Goal: Communication & Community: Answer question/provide support

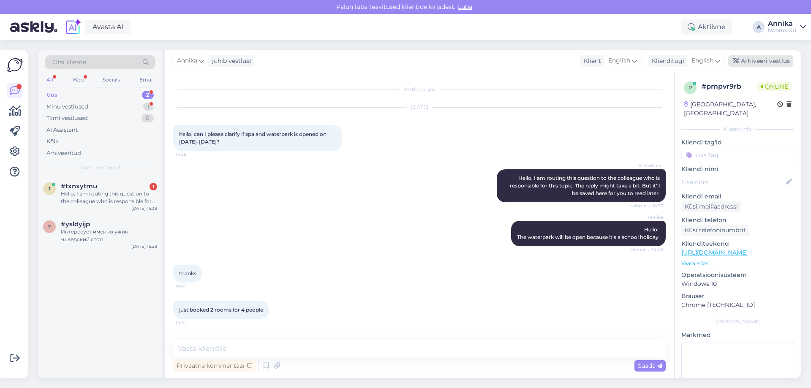
click at [754, 65] on div "Arhiveeri vestlus" at bounding box center [761, 60] width 65 height 11
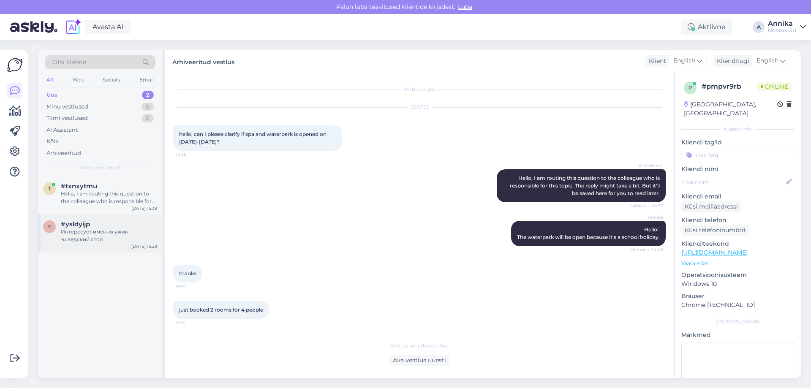
click at [106, 238] on div "Интересует именно ужин -шведский стол" at bounding box center [109, 235] width 96 height 15
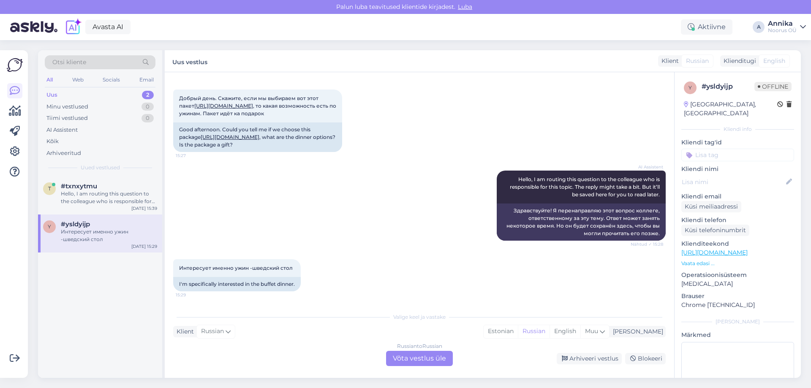
click at [393, 347] on div "Valige keel ja vastake Klient Russian Mina Estonian Russian English Muu Russian…" at bounding box center [419, 337] width 493 height 58
click at [407, 360] on div "Russian to Russian Võta vestlus üle" at bounding box center [419, 358] width 67 height 15
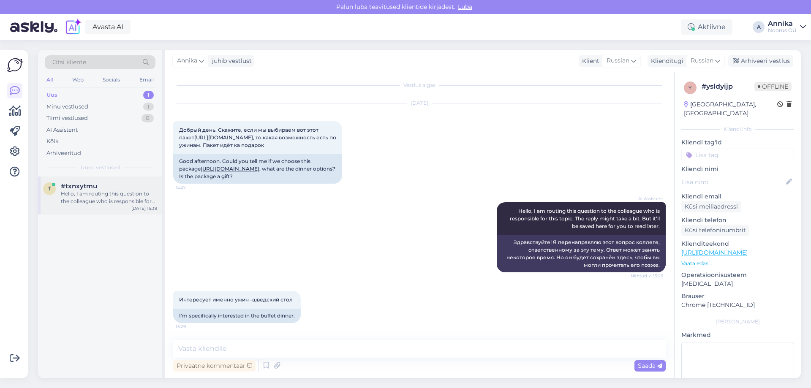
scroll to position [4, 0]
click at [60, 188] on div "t #txnxytmu Hello, I am routing this question to the colleague who is responsib…" at bounding box center [100, 194] width 114 height 23
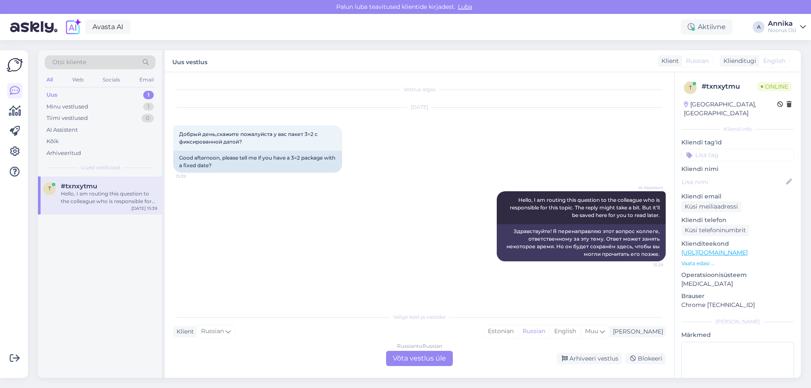
scroll to position [0, 0]
click at [429, 355] on div "Russian to Russian Võta vestlus üle" at bounding box center [419, 358] width 67 height 15
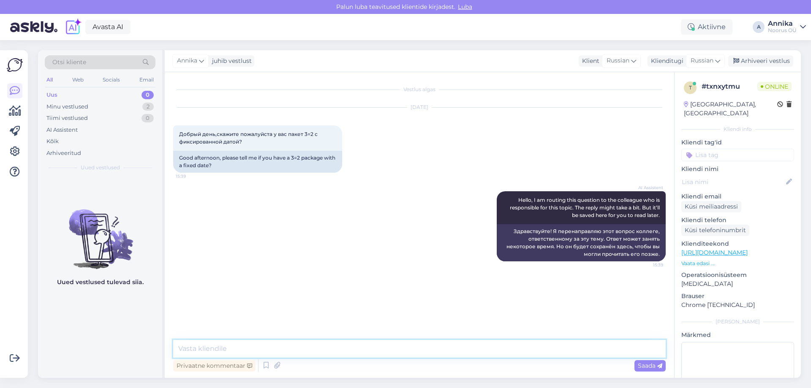
click at [324, 345] on textarea at bounding box center [419, 349] width 493 height 18
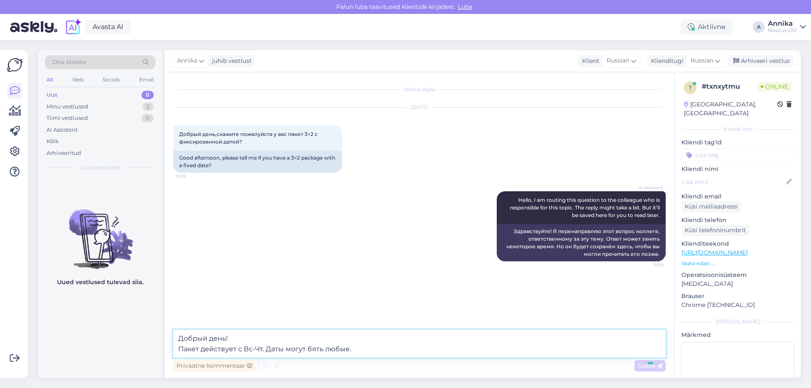
type textarea "Добрый день! Пакет действует с Вс-Чт. Даты могут бять любые."
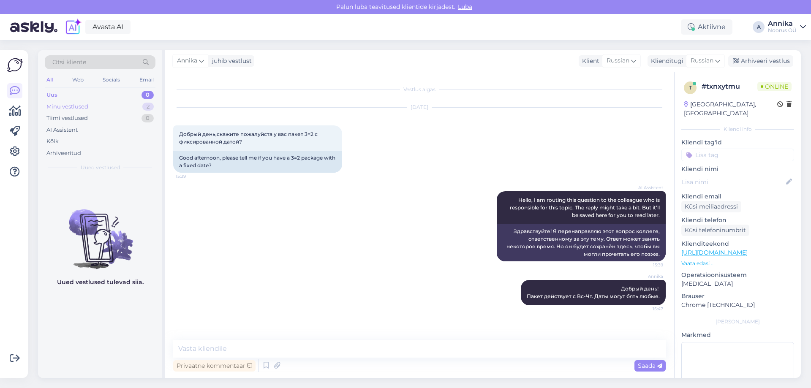
click at [133, 104] on div "Minu vestlused 2" at bounding box center [100, 107] width 111 height 12
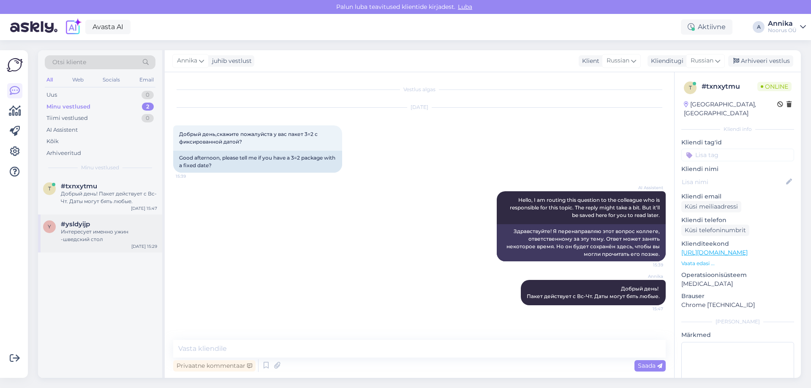
click at [122, 243] on div "y #ysldyijp Интересует именно ужин -шведский стол Oct 15 15:29" at bounding box center [100, 234] width 124 height 38
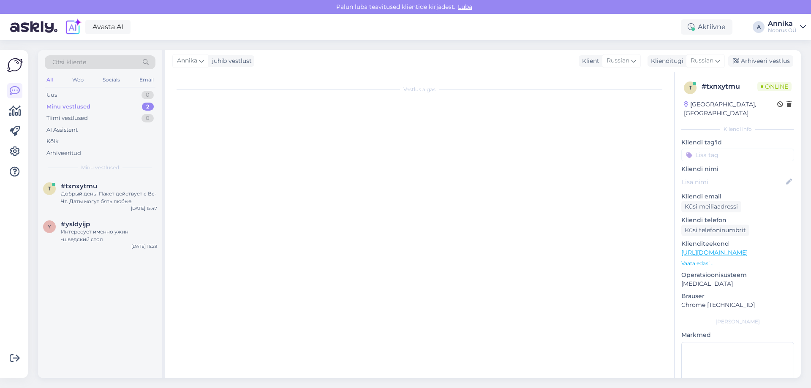
scroll to position [4, 0]
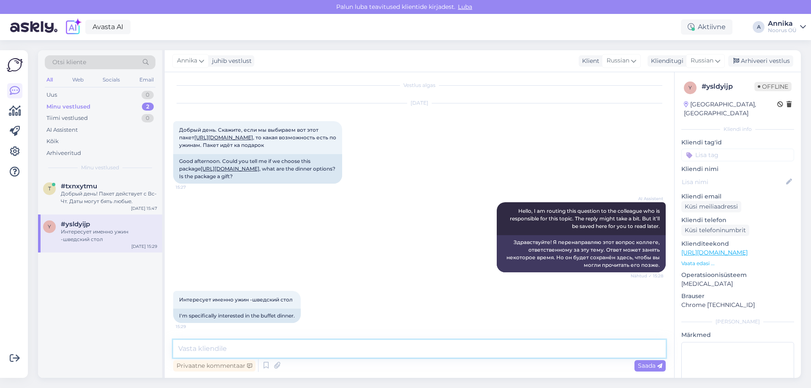
click at [265, 343] on textarea at bounding box center [419, 349] width 493 height 18
click at [251, 139] on link "https://www.noorusspahotel.com/23-2/" at bounding box center [223, 137] width 59 height 6
drag, startPoint x: 289, startPoint y: 356, endPoint x: 296, endPoint y: 355, distance: 7.0
click at [289, 356] on textarea "Добрый день!" at bounding box center [419, 349] width 493 height 18
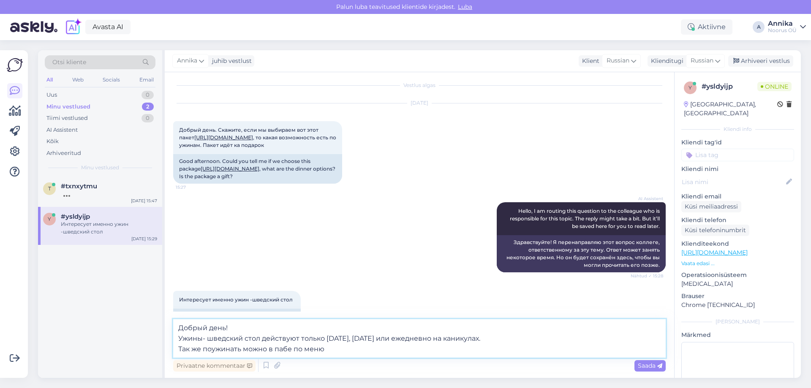
type textarea "Добрый день! Ужины- шведский стол действуют только пятница, суббота или ежеднев…"
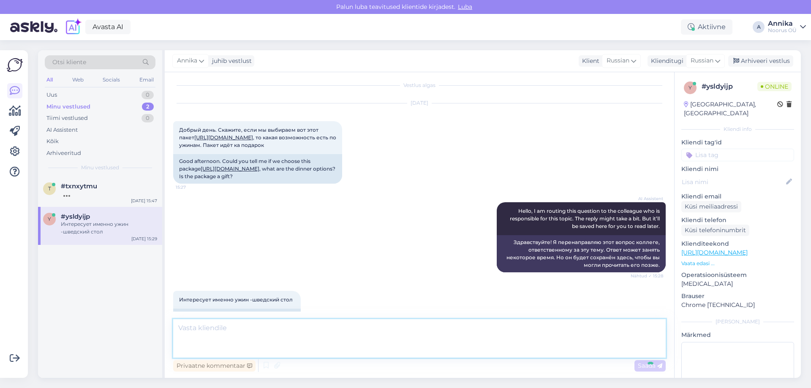
scroll to position [63, 0]
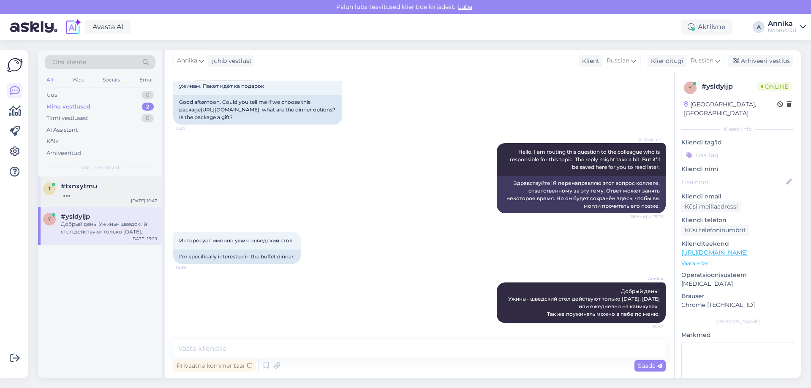
click at [112, 189] on div "#txnxytmu" at bounding box center [109, 187] width 96 height 8
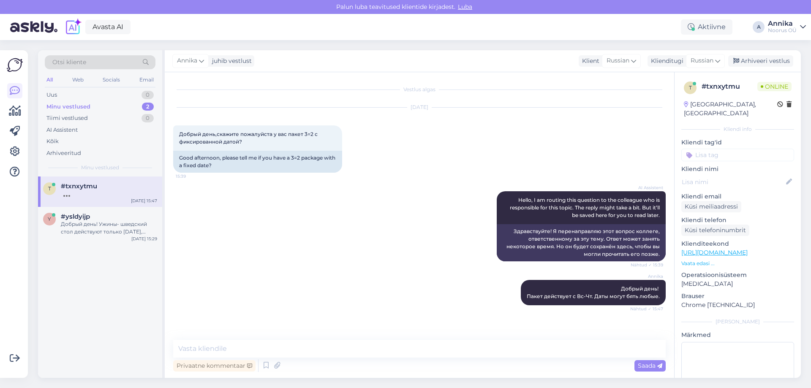
scroll to position [0, 0]
click at [399, 354] on textarea at bounding box center [419, 349] width 493 height 18
type textarea "б"
click at [85, 222] on div at bounding box center [109, 225] width 96 height 8
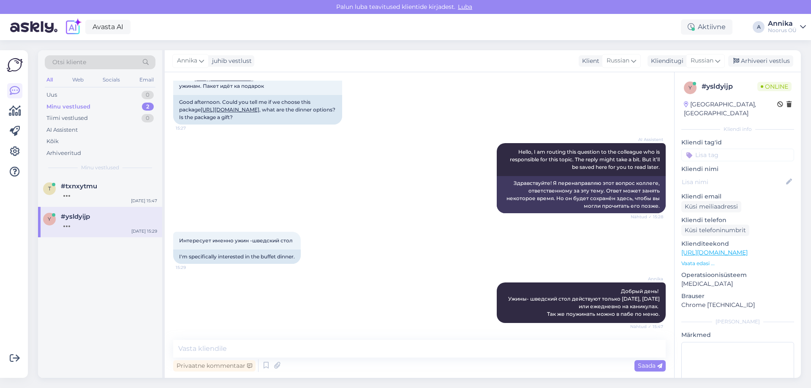
scroll to position [107, 0]
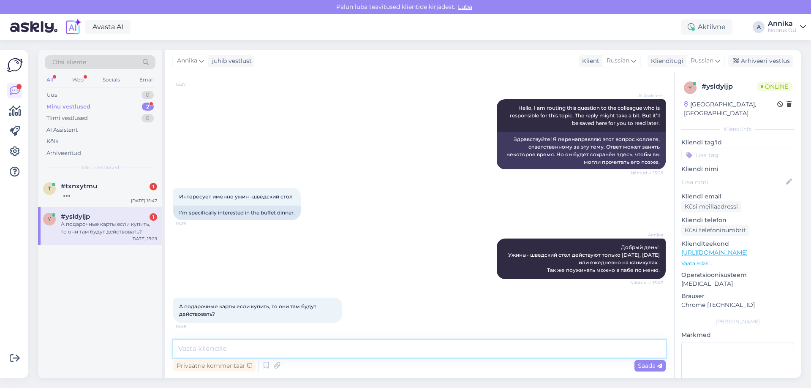
click at [341, 349] on textarea at bounding box center [419, 349] width 493 height 18
type textarea "Е"
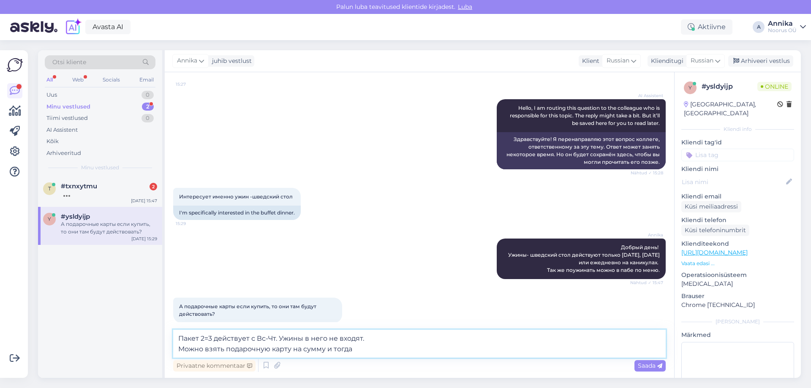
click at [200, 348] on textarea "Пакет 2=3 действует с Вс-Чт. Ужины в него не входят. Можно взять подарочную кар…" at bounding box center [419, 344] width 493 height 28
click at [217, 352] on textarea "Пакет 2=3 действует с Вс-Чт. Ужины в него не входят. Можно взять подарочную кар…" at bounding box center [419, 344] width 493 height 28
click at [376, 348] on textarea "Пакет 2=3 действует с Вс-Чт. Ужины в него не входят. Можно заказать подарочную …" at bounding box center [419, 344] width 493 height 28
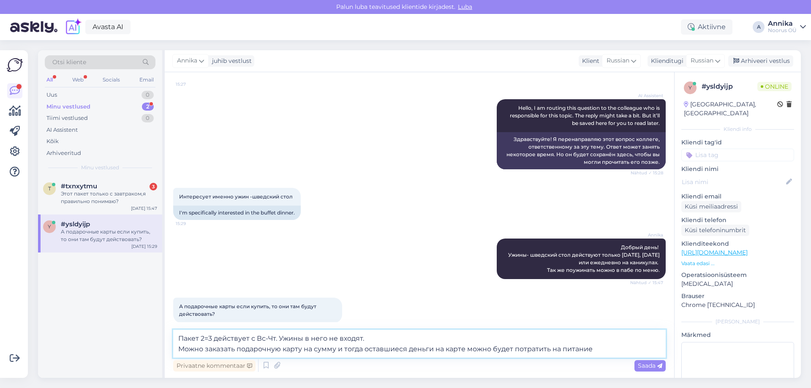
type textarea "Пакет 2=3 действует с Вс-Чт. Ужины в него не входят. Можно заказать подарочную …"
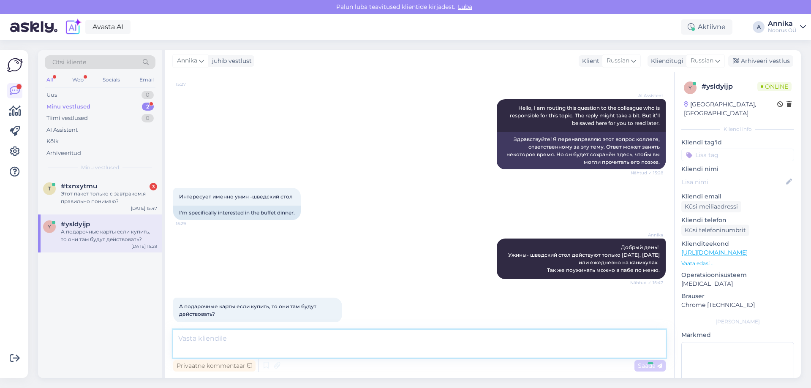
scroll to position [167, 0]
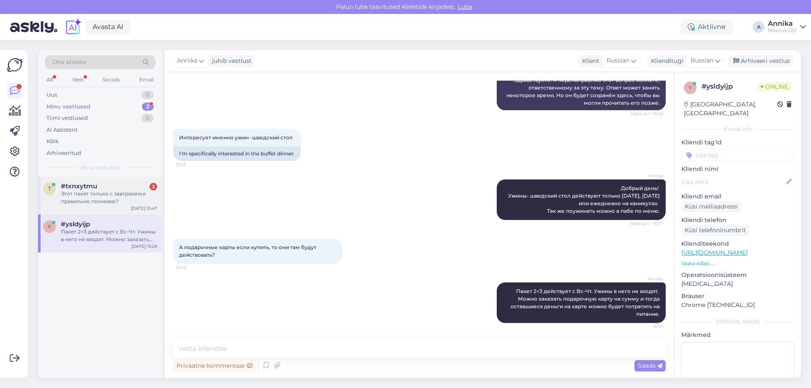
click at [101, 208] on div "t #txnxytmu 3 Этот пакет только с завтраком,я правильно понимаю? Oct 15 15:47" at bounding box center [100, 196] width 124 height 38
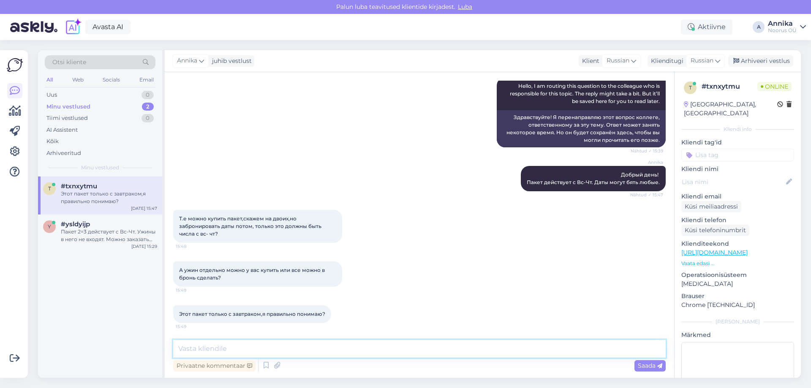
click at [280, 343] on textarea at bounding box center [419, 349] width 493 height 18
click at [284, 347] on textarea at bounding box center [419, 349] width 493 height 18
click at [88, 239] on div "Пакет 2=3 действует с Вс-Чт. Ужины в него не входят. Можно заказать подарочную …" at bounding box center [109, 235] width 96 height 15
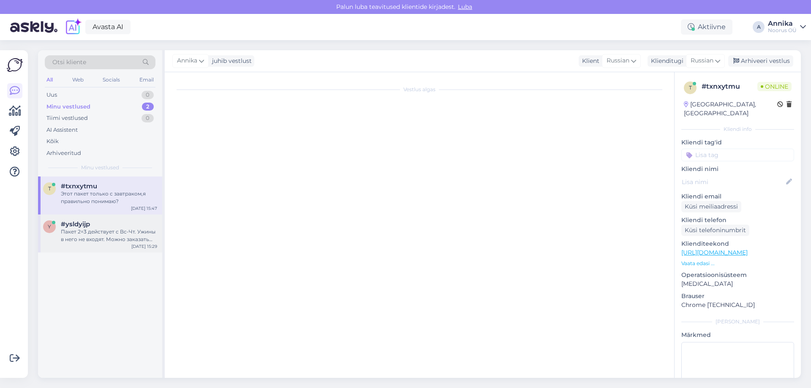
scroll to position [167, 0]
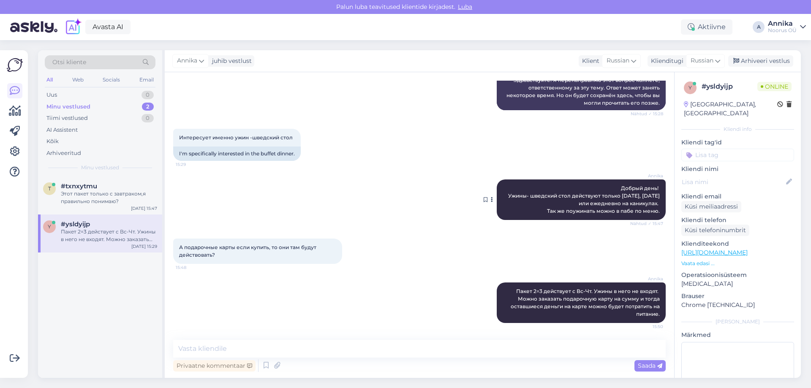
drag, startPoint x: 652, startPoint y: 211, endPoint x: 516, endPoint y: 197, distance: 137.7
click at [516, 197] on div "Annika Добрый день! Ужины- шведский стол действуют только пятница, суббота или …" at bounding box center [581, 200] width 169 height 41
copy span "Ужины- шведский стол действуют только пятница, суббота или ежедневно на каникул…"
click at [65, 200] on div "Этот пакет только с завтраком,я правильно понимаю?" at bounding box center [109, 197] width 96 height 15
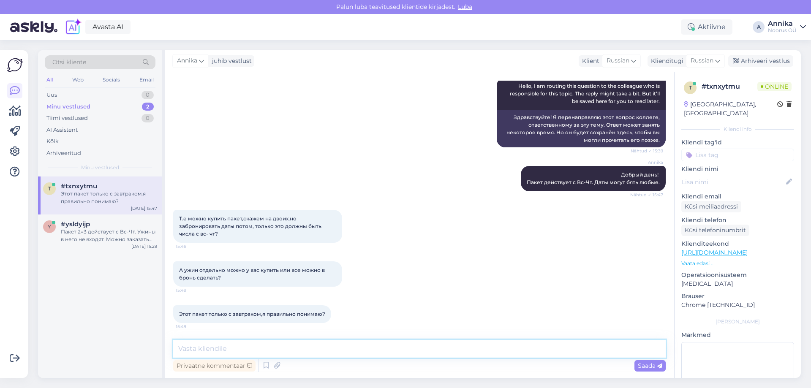
click at [287, 345] on textarea at bounding box center [419, 349] width 493 height 18
paste textarea "Ужины- шведский стол действуют только пятница, суббота или ежедневно на каникул…"
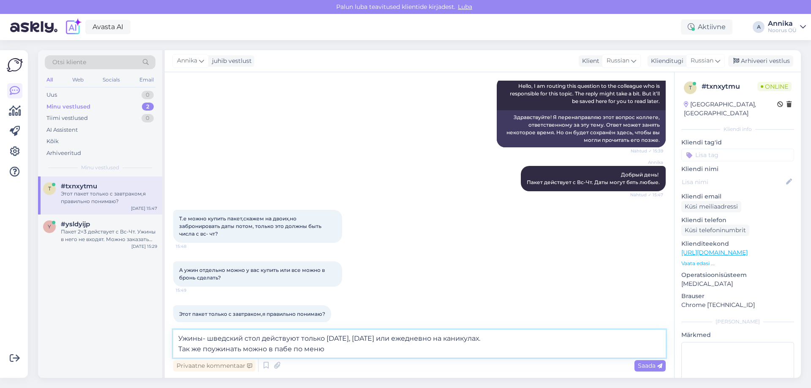
click at [351, 351] on textarea "Ужины- шведский стол действуют только пятница, суббота или ежедневно на каникул…" at bounding box center [419, 344] width 493 height 28
click at [552, 339] on textarea "Ужины- шведский стол действуют только пятница, суббота или ежедневно на каникул…" at bounding box center [419, 344] width 493 height 28
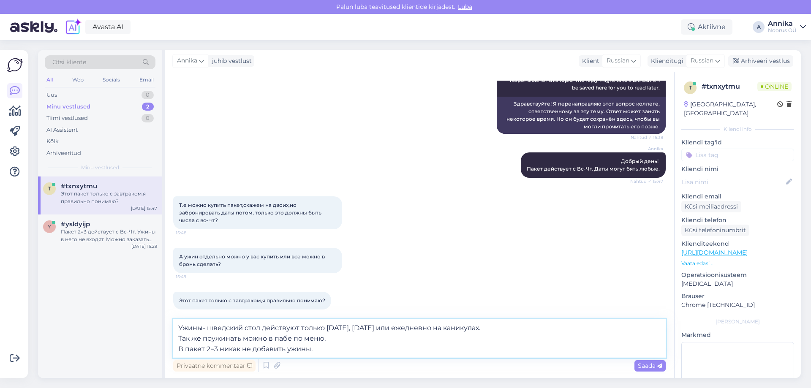
scroll to position [135, 0]
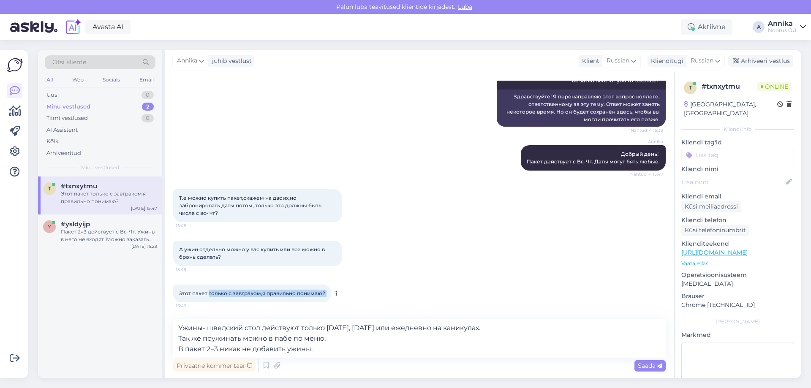
drag, startPoint x: 282, startPoint y: 298, endPoint x: 330, endPoint y: 300, distance: 47.8
click at [330, 300] on div "Этот пакет только с завтраком,я правильно понимаю? 15:49" at bounding box center [252, 294] width 158 height 18
click at [319, 349] on textarea "Ужины- шведский стол действуют только пятница, суббота или ежедневно на каникул…" at bounding box center [419, 338] width 493 height 38
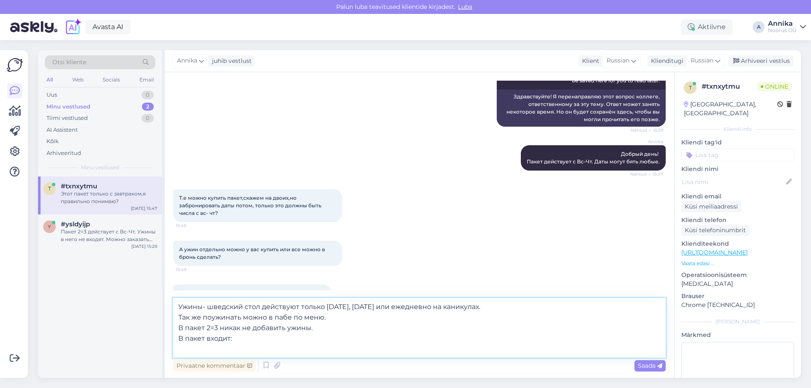
paste textarea "• Проживание • Завтрак-buffet • Неограниченное посещение банного центра • Неогр…"
type textarea "Ужины- шведский стол действуют только пятница, суббота или ежедневно на каникул…"
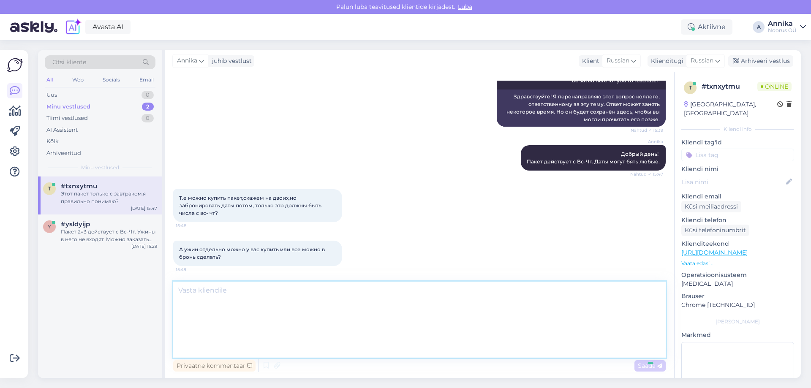
scroll to position [0, 0]
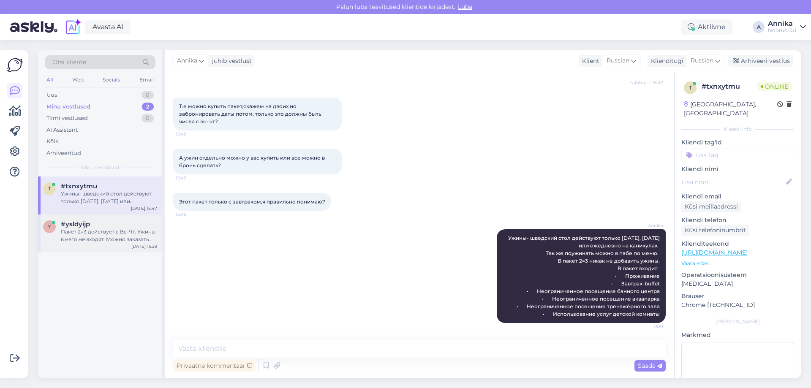
click at [109, 249] on div "y #ysldyijp Пакет 2=3 действует с Вс-Чт. Ужины в него не входят. Можно заказать…" at bounding box center [100, 234] width 124 height 38
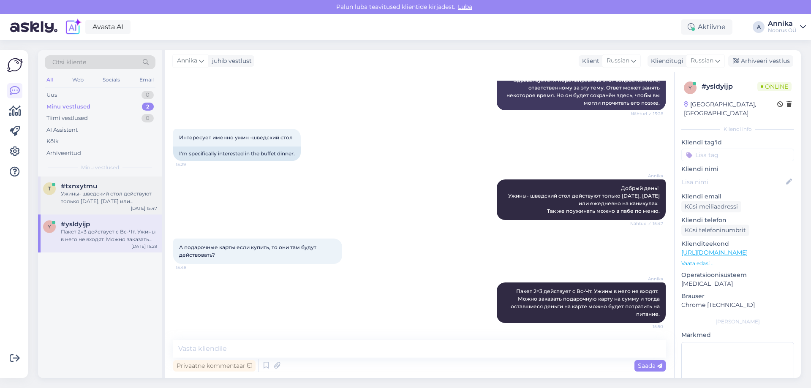
click at [115, 198] on div "Ужины- шведский стол действуют только пятница, суббота или ежедневно на каникул…" at bounding box center [109, 197] width 96 height 15
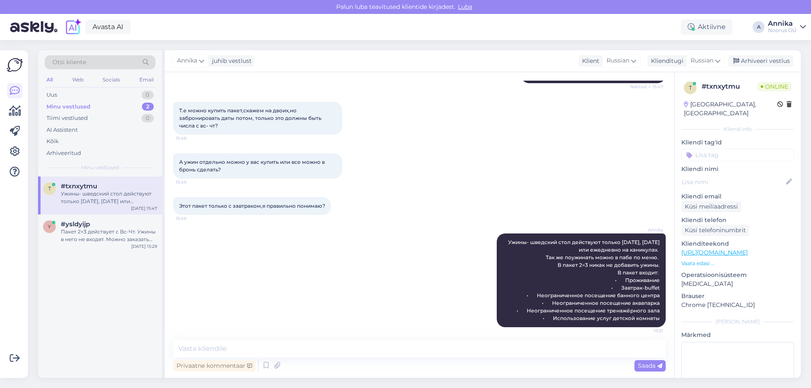
scroll to position [227, 0]
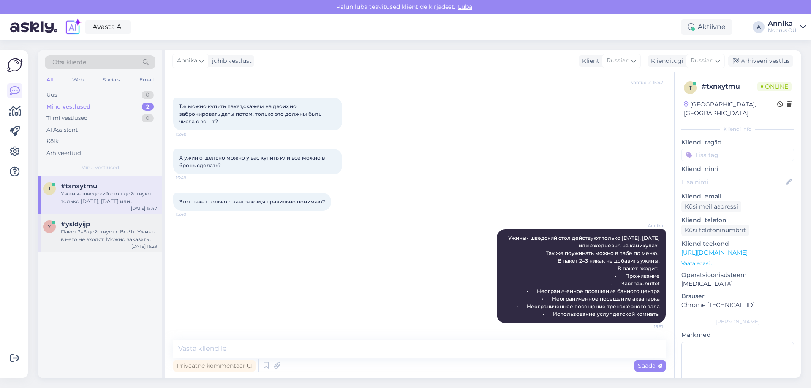
click at [85, 232] on div "Пакет 2=3 действует с Вс-Чт. Ужины в него не входят. Можно заказать подарочную …" at bounding box center [109, 235] width 96 height 15
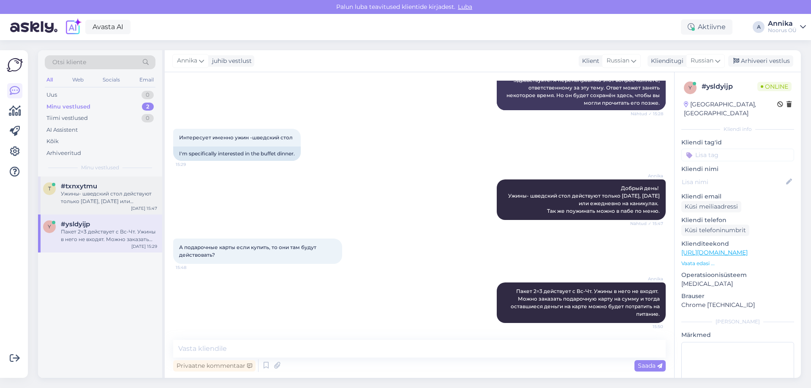
click at [96, 202] on div "Ужины- шведский стол действуют только пятница, суббота или ежедневно на каникул…" at bounding box center [109, 197] width 96 height 15
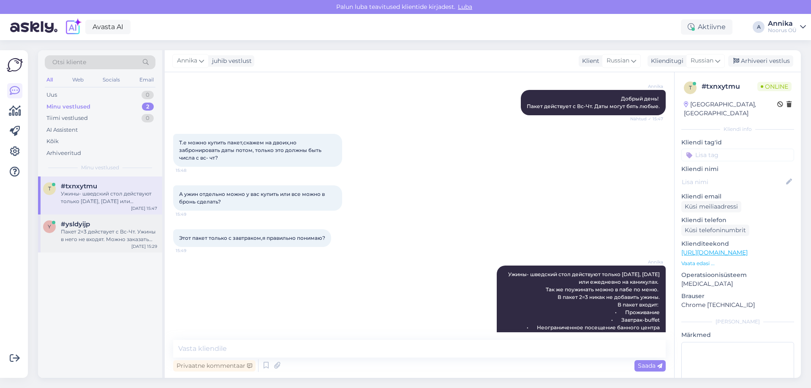
click at [104, 228] on div "Пакет 2=3 действует с Вс-Чт. Ужины в него не входят. Можно заказать подарочную …" at bounding box center [109, 235] width 96 height 15
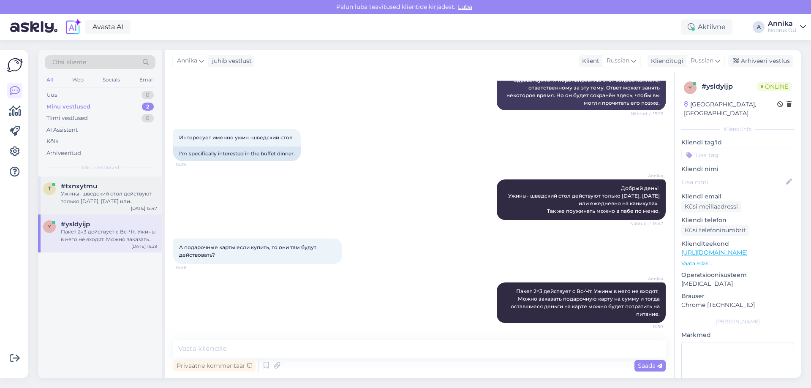
click at [156, 199] on div "Ужины- шведский стол действуют только пятница, суббота или ежедневно на каникул…" at bounding box center [109, 197] width 96 height 15
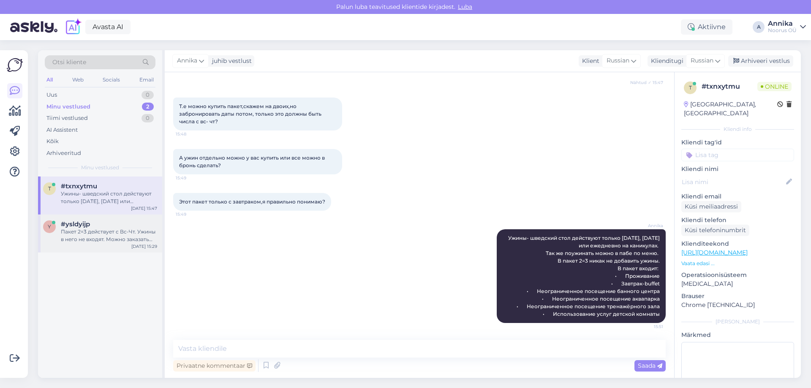
click at [60, 236] on div "y #ysldyijp Пакет 2=3 действует с Вс-Чт. Ужины в него не входят. Можно заказать…" at bounding box center [100, 232] width 114 height 23
click at [87, 237] on div "Пакет 2=3 действует с Вс-Чт. Ужины в него не входят. Можно заказать подарочную …" at bounding box center [109, 235] width 96 height 15
click at [97, 234] on div "Пакет 2=3 действует с Вс-Чт. Ужины в него не входят. Можно заказать подарочную …" at bounding box center [109, 235] width 96 height 15
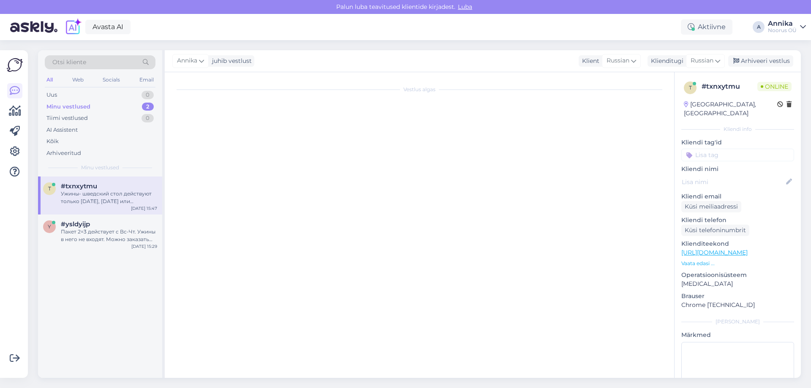
scroll to position [167, 0]
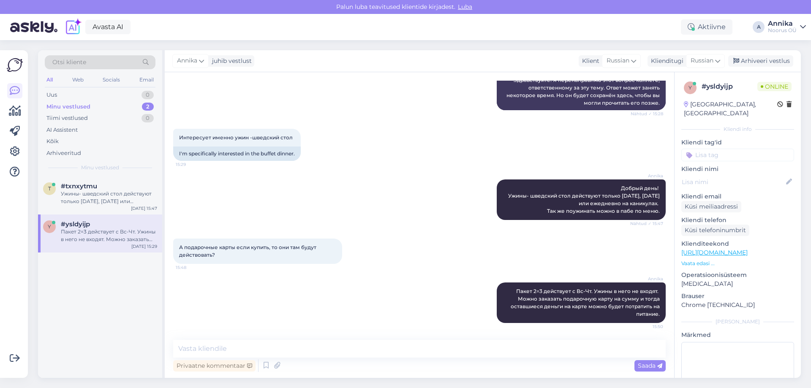
drag, startPoint x: 100, startPoint y: 282, endPoint x: 130, endPoint y: 247, distance: 45.6
click at [100, 281] on div "t #txnxytmu Ужины- шведский стол действуют только пятница, суббота или ежедневн…" at bounding box center [100, 278] width 124 height 202
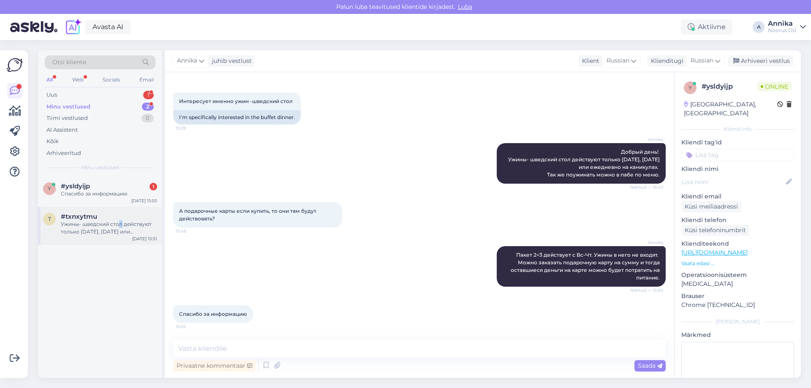
click at [121, 224] on div "Ужины- шведский стол действуют только пятница, суббота или ежедневно на каникул…" at bounding box center [109, 228] width 96 height 15
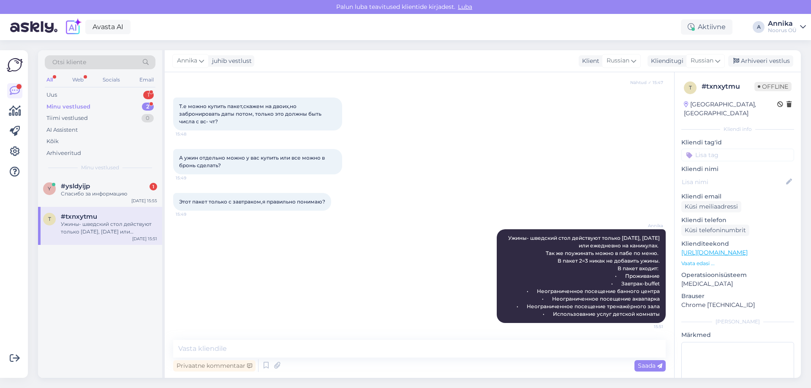
click at [768, 55] on div "Annika juhib vestlust Klient Russian Klienditugi Russian Arhiveeri vestlus" at bounding box center [483, 61] width 636 height 22
click at [744, 62] on div "Arhiveeri vestlus" at bounding box center [761, 60] width 65 height 11
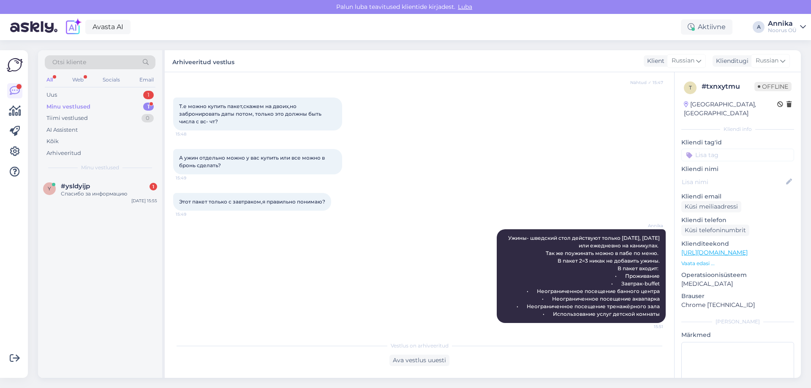
drag, startPoint x: 67, startPoint y: 176, endPoint x: 150, endPoint y: 197, distance: 86.4
click at [88, 177] on div "y #ysldyijp 1 Спасибо за информацию Oct 15 15:55" at bounding box center [100, 192] width 124 height 30
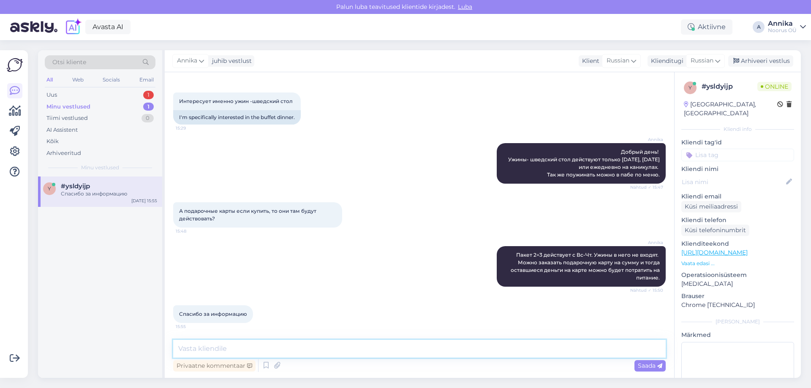
click at [293, 349] on textarea at bounding box center [419, 349] width 493 height 18
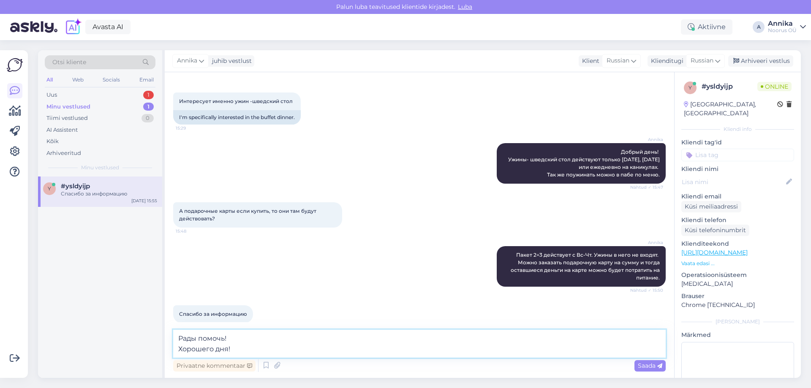
type textarea "Рады помочь! Хорошего дня!"
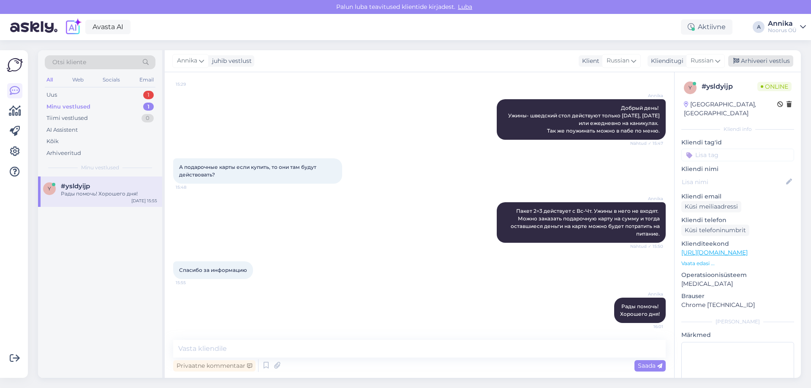
click at [747, 66] on div "Annika juhib vestlust Klient Russian Klienditugi Russian Arhiveeri vestlus" at bounding box center [483, 61] width 636 height 22
click at [751, 61] on div "Arhiveeri vestlus" at bounding box center [761, 60] width 65 height 11
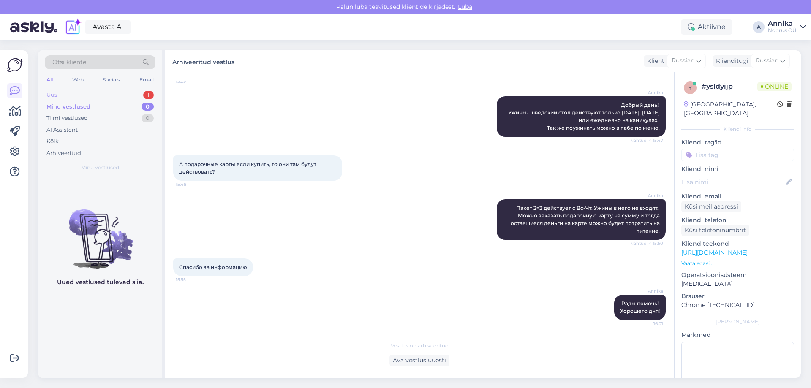
click at [89, 97] on div "Uus 1" at bounding box center [100, 95] width 111 height 12
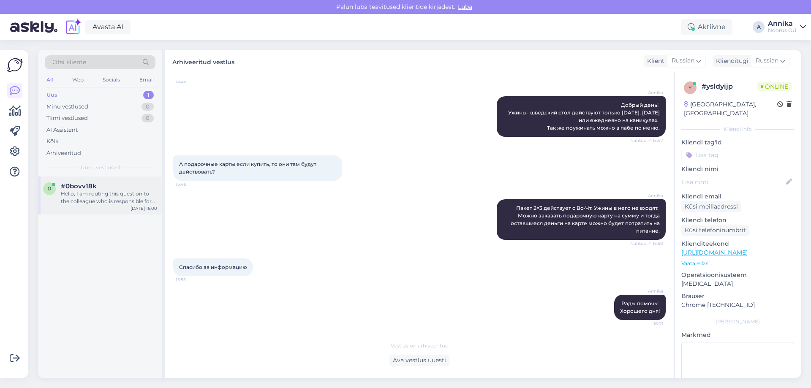
click at [84, 207] on div "0 #0bovv18k Hello, I am routing this question to the colleague who is responsib…" at bounding box center [100, 196] width 124 height 38
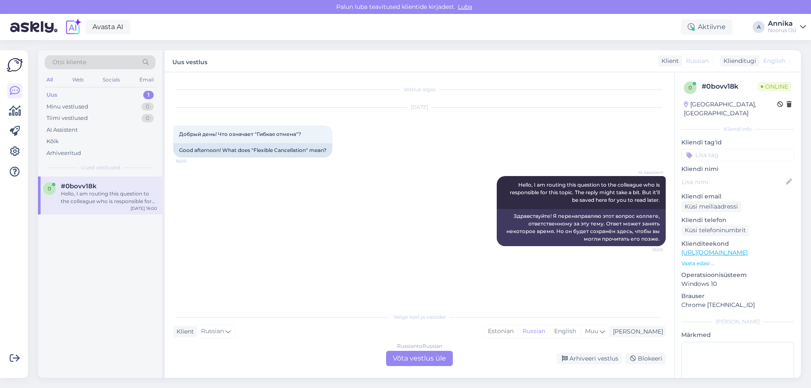
scroll to position [0, 0]
click at [407, 351] on div "Russian to Russian Võta vestlus üle" at bounding box center [419, 358] width 67 height 15
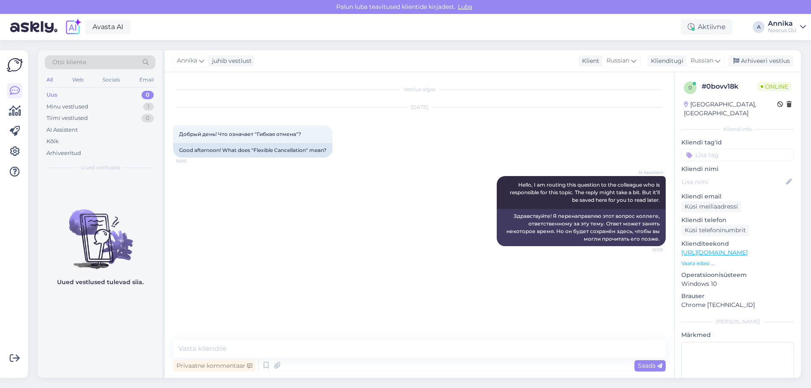
click at [181, 339] on div "Vestlus algas Oct 15 2025 Добрый день! Что означает "Гибкая отмена"? 16:00 Good…" at bounding box center [420, 225] width 510 height 306
click at [200, 355] on textarea at bounding box center [419, 349] width 493 height 18
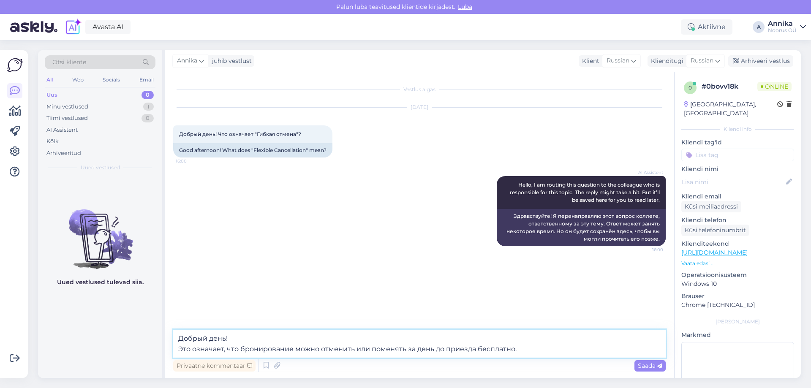
type textarea "Добрый день! Это означает, что бронирование можно отменить или поменять за день…"
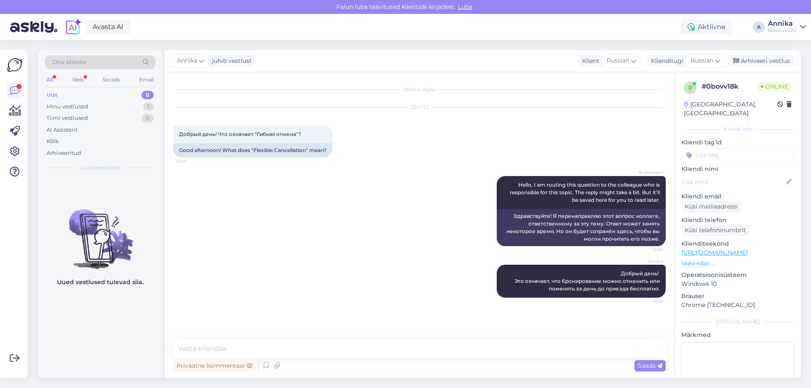
click at [59, 77] on div "All Web Socials Email" at bounding box center [100, 80] width 111 height 13
click at [53, 77] on div "All" at bounding box center [50, 79] width 10 height 11
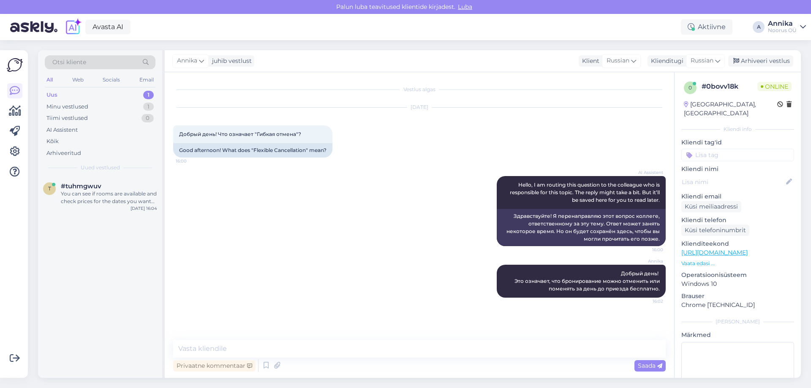
click at [326, 188] on div "AI Assistent Hello, I am routing this question to the colleague who is responsi…" at bounding box center [419, 211] width 493 height 89
click at [112, 95] on div "Uus 1" at bounding box center [100, 95] width 111 height 12
click at [117, 180] on div "t #tuhmgwuv You can see if rooms are available and check prices for the dates y…" at bounding box center [100, 196] width 124 height 38
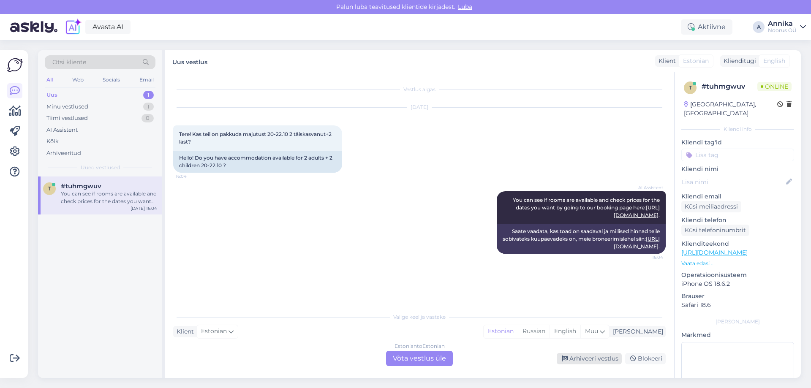
click at [601, 354] on div "Arhiveeri vestlus" at bounding box center [589, 358] width 65 height 11
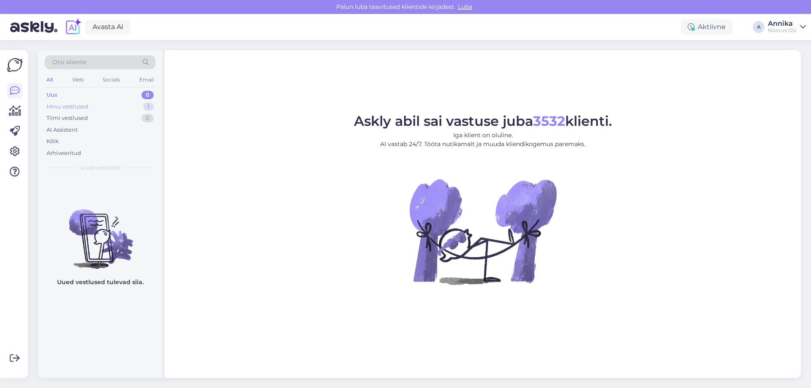
click at [134, 106] on div "Minu vestlused 1" at bounding box center [100, 107] width 111 height 12
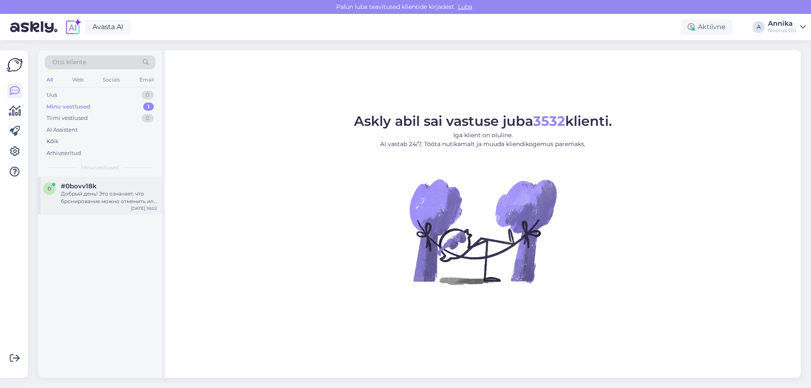
click at [126, 194] on div "Добрый день! Это означает, что бронирование можно отменить или поменять за день…" at bounding box center [109, 197] width 96 height 15
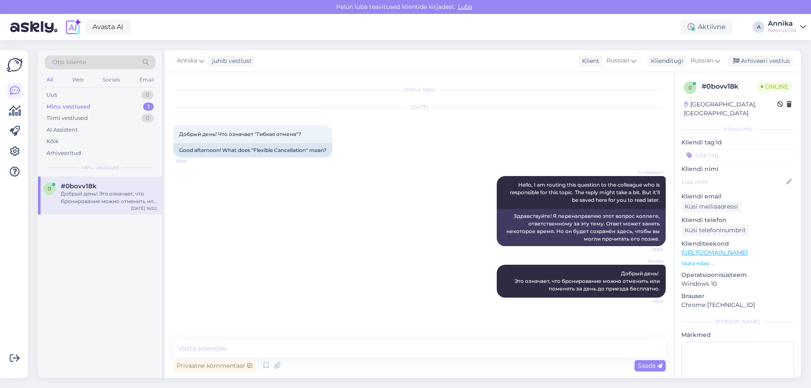
click at [310, 183] on div "AI Assistent Hello, I am routing this question to the colleague who is responsi…" at bounding box center [419, 211] width 493 height 89
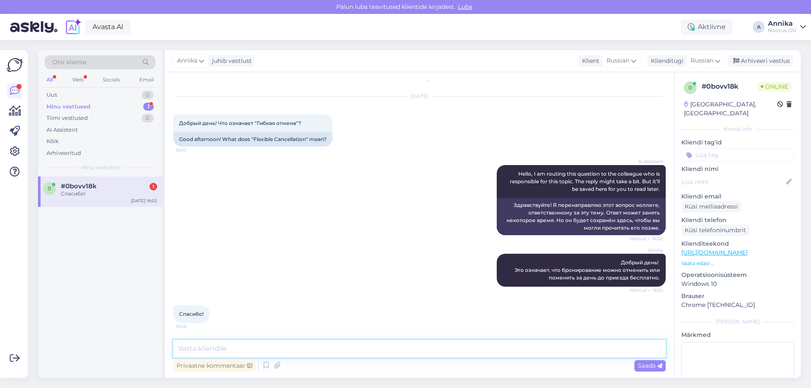
click at [429, 352] on textarea at bounding box center [419, 349] width 493 height 18
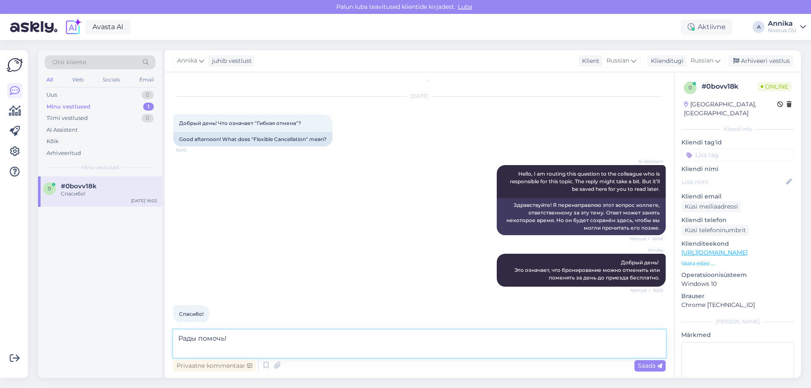
scroll to position [20, 0]
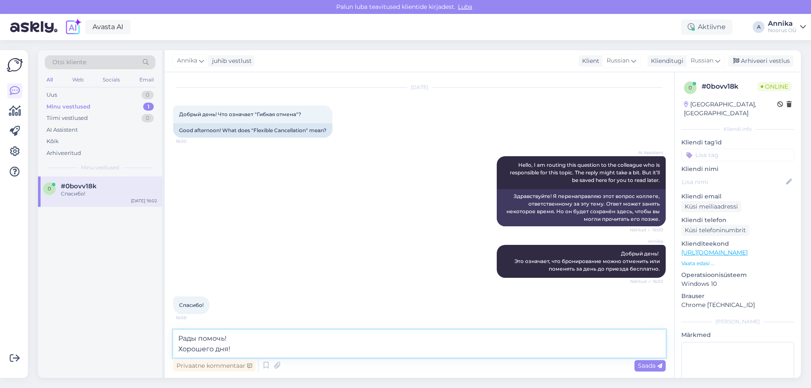
type textarea "Рады помочь! Хорошего дня!"
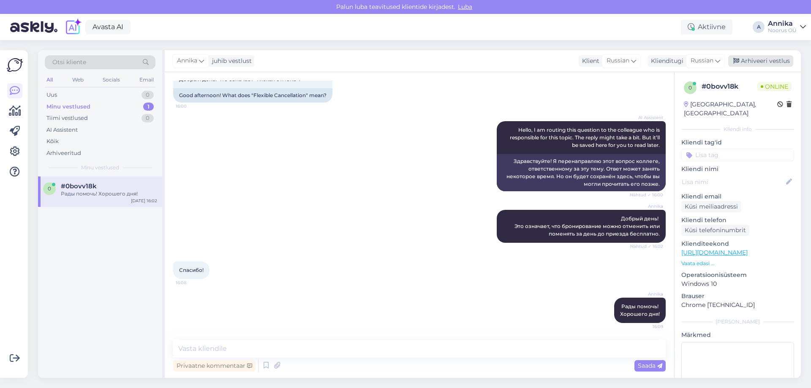
click at [744, 57] on div "Arhiveeri vestlus" at bounding box center [761, 60] width 65 height 11
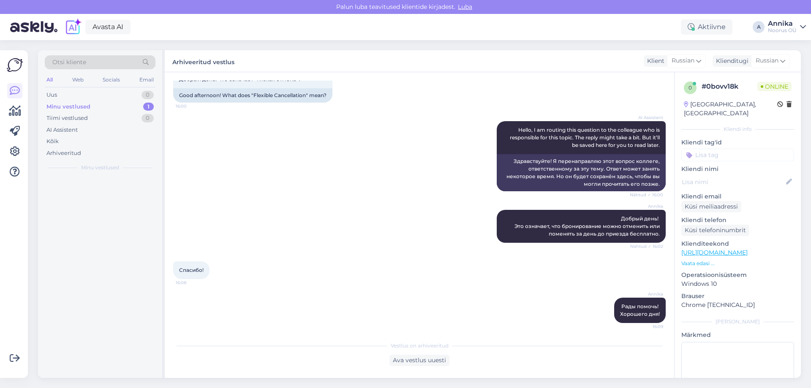
scroll to position [58, 0]
